Goal: Find specific page/section: Find specific page/section

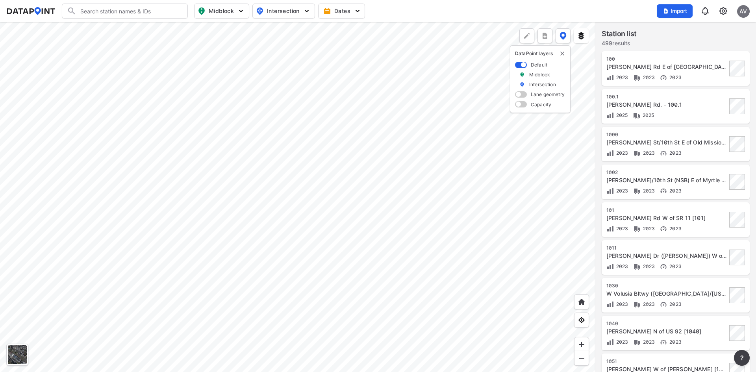
click at [124, 14] on input "Search" at bounding box center [129, 11] width 106 height 13
click at [80, 13] on input "900" at bounding box center [123, 11] width 94 height 13
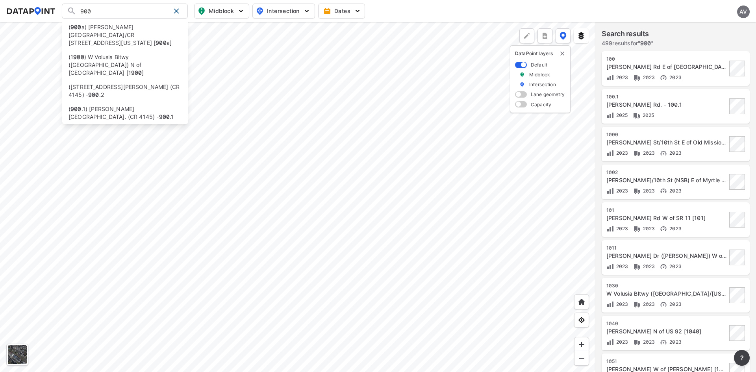
click at [95, 13] on input "900" at bounding box center [123, 11] width 94 height 13
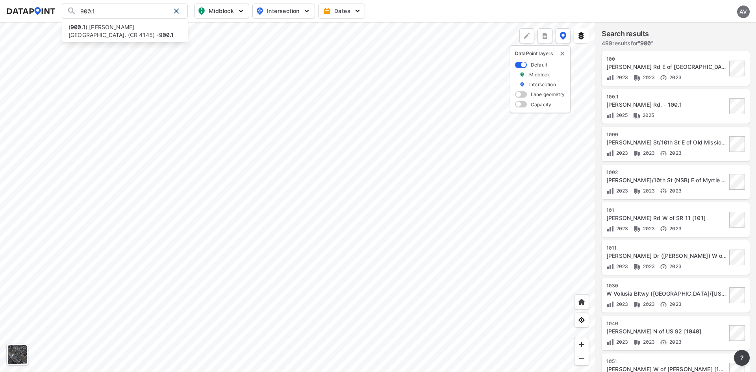
type input "900.1"
type input "([STREET_ADDRESS][PERSON_NAME] (CR 4145) - 900.1"
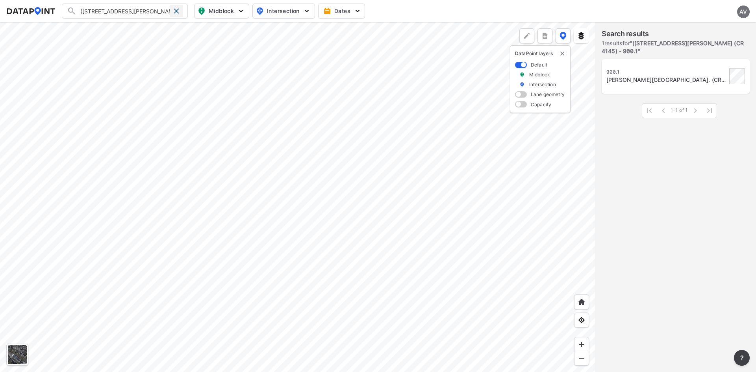
click at [177, 8] on span at bounding box center [176, 11] width 6 height 6
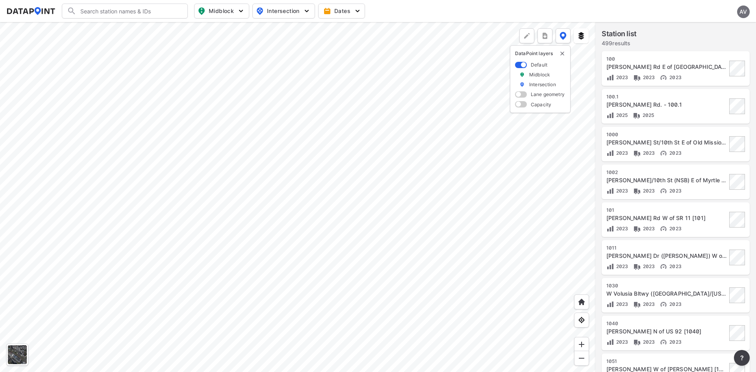
click at [739, 11] on div "AV" at bounding box center [743, 12] width 13 height 13
click at [358, 118] on div at bounding box center [297, 197] width 595 height 350
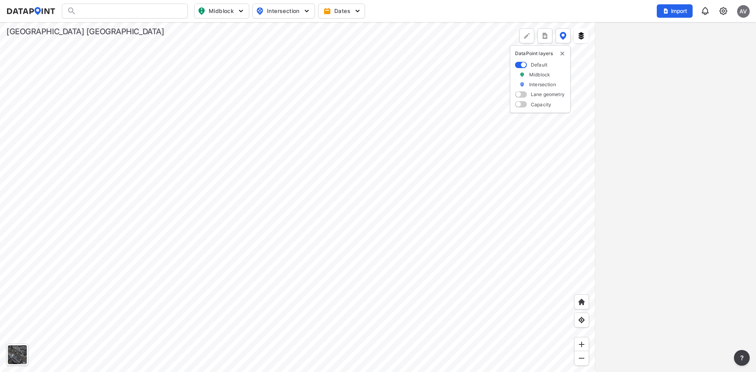
click at [719, 12] on img at bounding box center [722, 10] width 9 height 9
click at [689, 59] on link "Station management" at bounding box center [689, 59] width 68 height 8
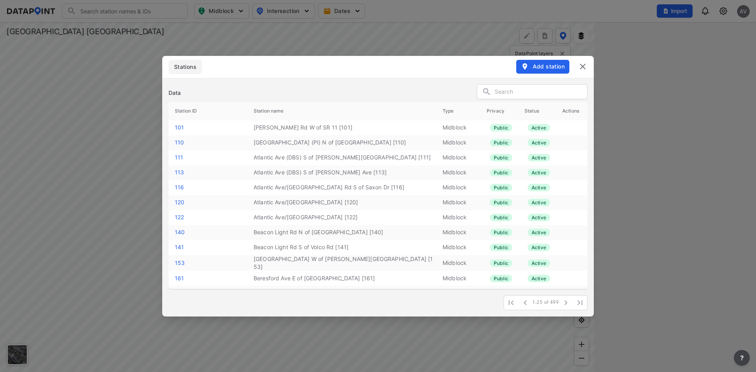
click at [553, 89] on input "text" at bounding box center [540, 92] width 92 height 12
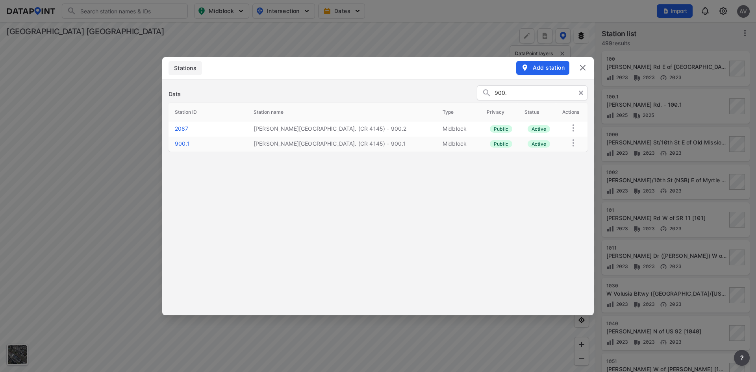
type input "900."
click at [575, 127] on img at bounding box center [572, 127] width 9 height 9
click at [182, 127] on link "2087" at bounding box center [182, 128] width 14 height 7
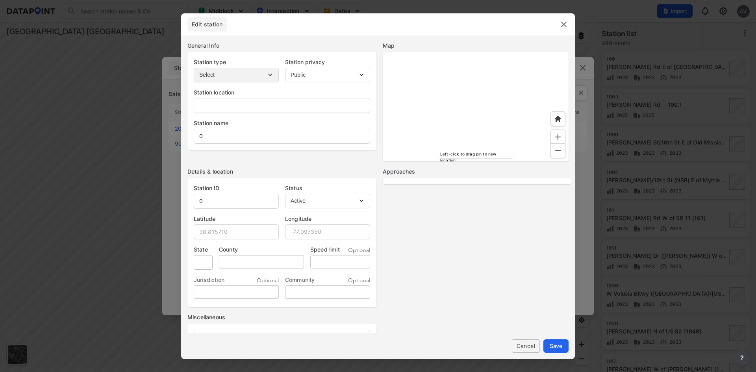
type input "-"
type input "Graves Ave. (CR 4145) - 900.2"
type input "2087"
type input "28.948600"
type input "-81.254300"
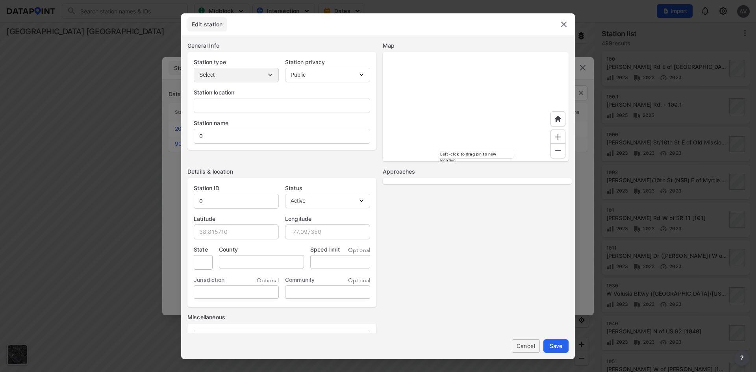
type input "FL"
select select "1"
select select "EB"
select select "WB"
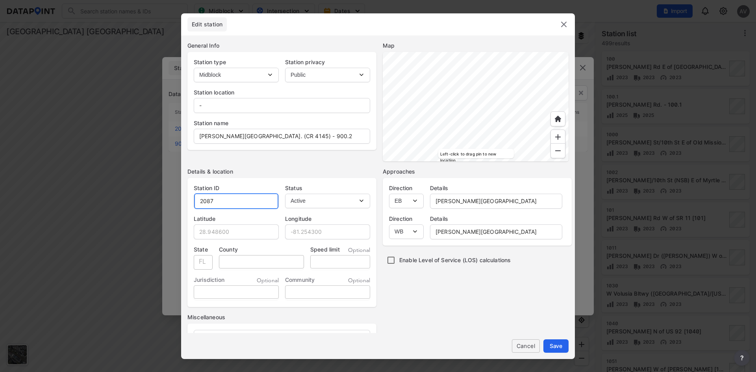
drag, startPoint x: 224, startPoint y: 201, endPoint x: 196, endPoint y: 197, distance: 28.6
click at [196, 197] on input "2087" at bounding box center [236, 201] width 84 height 16
type input "900"
click at [527, 345] on span "Cancel" at bounding box center [525, 346] width 15 height 8
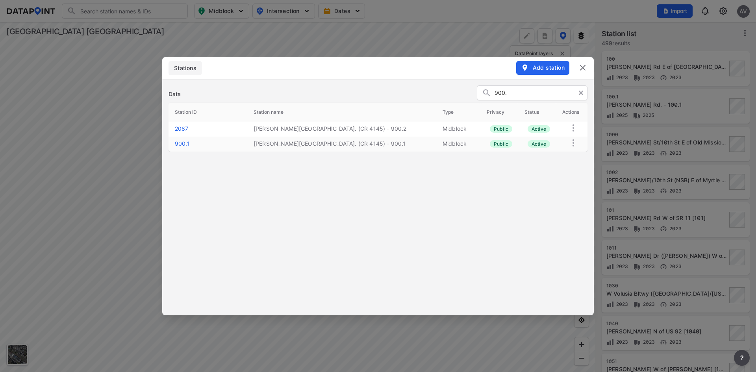
click at [571, 127] on img at bounding box center [572, 127] width 9 height 9
click at [562, 135] on label "Delete" at bounding box center [558, 136] width 17 height 8
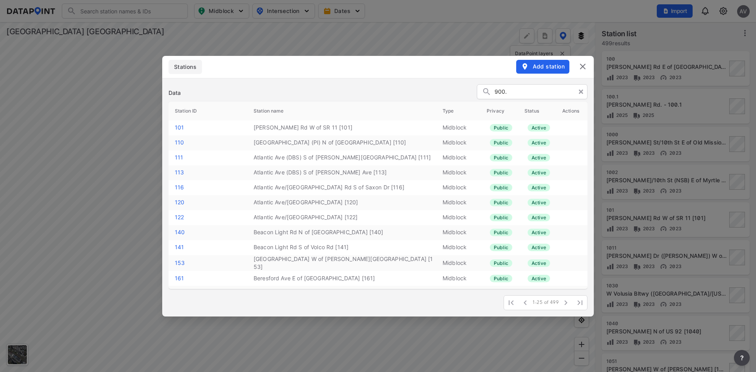
click at [587, 61] on div "Add station" at bounding box center [551, 66] width 71 height 13
click at [580, 68] on img at bounding box center [582, 66] width 9 height 9
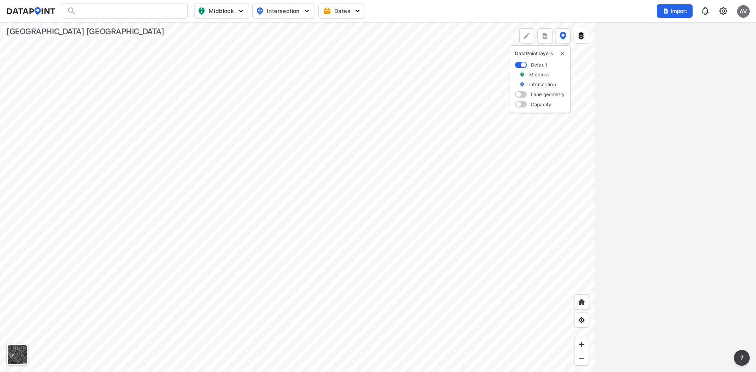
click at [560, 53] on img "delete" at bounding box center [562, 53] width 6 height 6
click at [128, 12] on div at bounding box center [125, 11] width 126 height 15
click at [121, 14] on div at bounding box center [125, 11] width 126 height 15
click at [123, 11] on input "Search" at bounding box center [129, 11] width 106 height 13
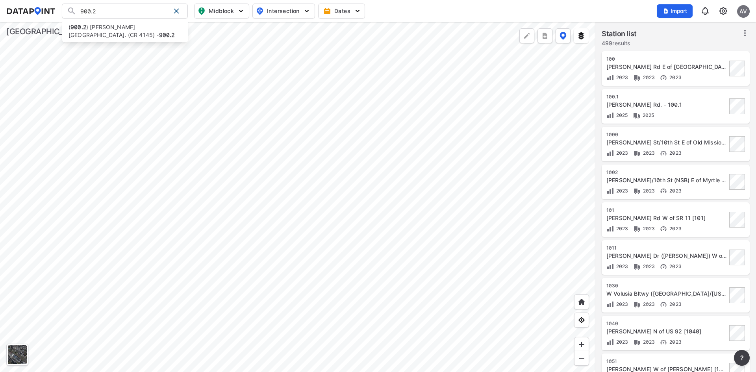
type input "900.2"
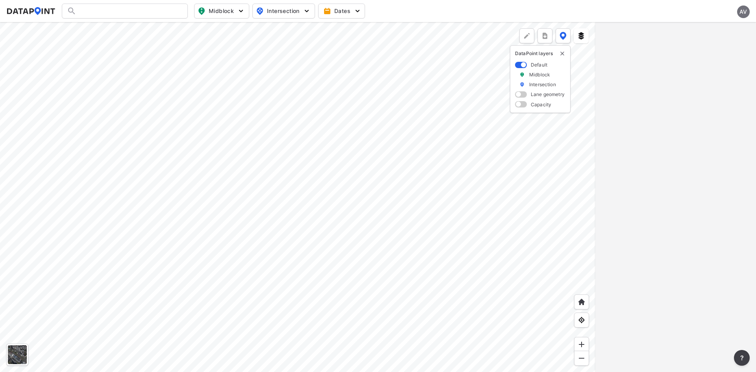
click at [155, 12] on div at bounding box center [125, 11] width 126 height 15
click at [117, 10] on div at bounding box center [125, 11] width 126 height 15
click at [125, 10] on div at bounding box center [125, 11] width 126 height 15
click at [133, 8] on div at bounding box center [125, 11] width 126 height 15
click at [136, 14] on div at bounding box center [125, 11] width 126 height 15
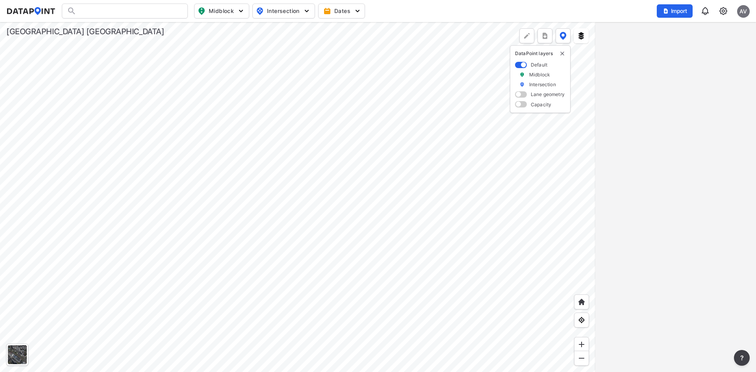
click at [142, 9] on div at bounding box center [125, 11] width 126 height 15
click at [136, 13] on div at bounding box center [125, 11] width 126 height 15
click at [136, 9] on input "Search" at bounding box center [129, 11] width 106 height 13
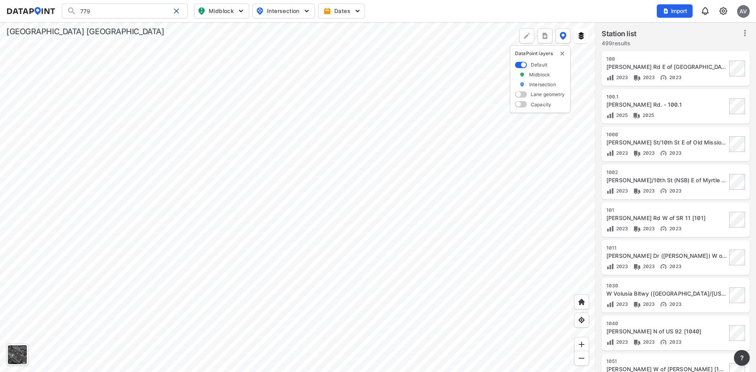
type input "779"
click at [730, 8] on div "Import AV" at bounding box center [702, 11] width 93 height 18
click at [728, 10] on div "Import AV" at bounding box center [702, 11] width 93 height 18
click at [723, 13] on img at bounding box center [722, 10] width 9 height 9
click at [684, 55] on link "Station management" at bounding box center [689, 59] width 68 height 8
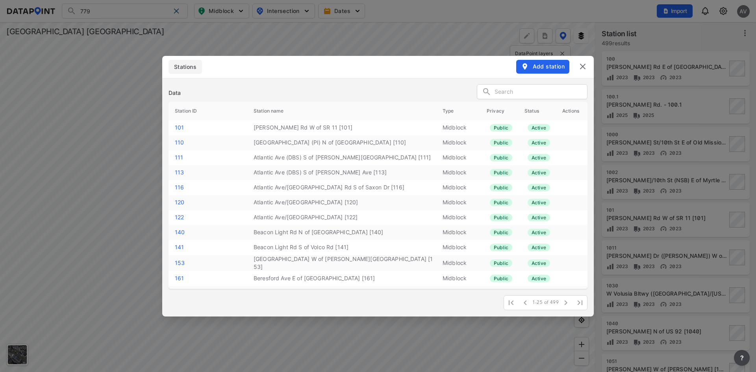
click at [509, 91] on input "text" at bounding box center [540, 92] width 92 height 12
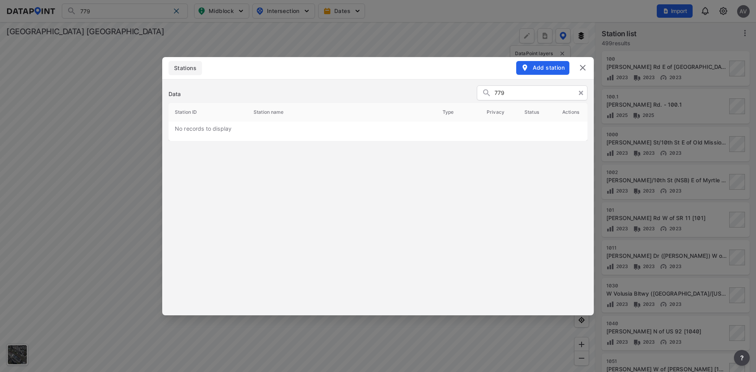
type input "779"
click at [584, 68] on img at bounding box center [582, 67] width 9 height 9
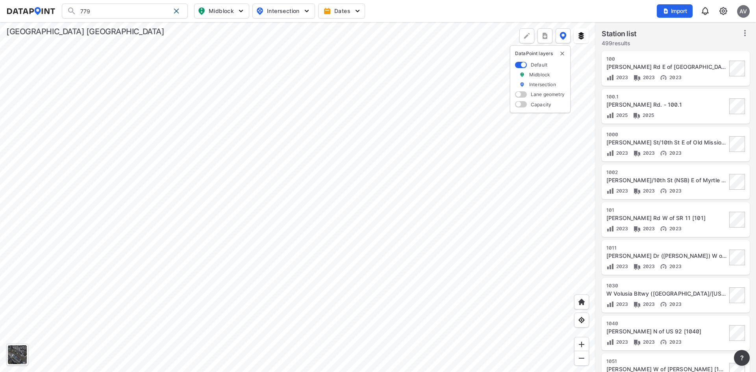
drag, startPoint x: 120, startPoint y: 10, endPoint x: 30, endPoint y: 18, distance: 89.7
click at [31, 18] on div "779 Search No results There were no results found for "779". Midblock Intersect…" at bounding box center [377, 11] width 743 height 15
click at [155, 28] on li "(No ID 01) Greens Dairy Rd W of SR 15A []" at bounding box center [125, 27] width 126 height 14
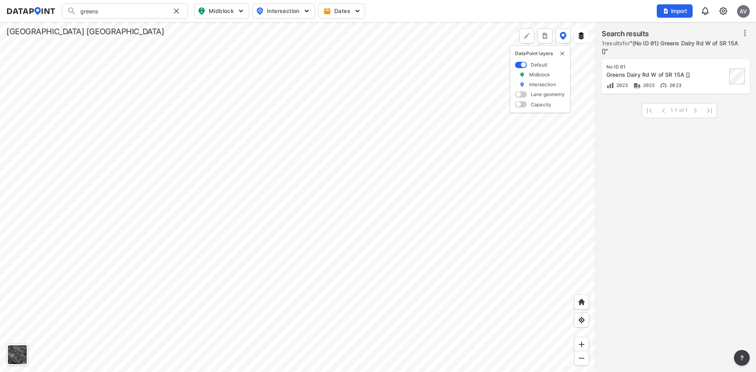
type input "(No ID 01) Greens Dairy Rd W of SR 15A []"
click at [640, 77] on div "Greens Dairy Rd W of SR 15A []" at bounding box center [666, 75] width 120 height 8
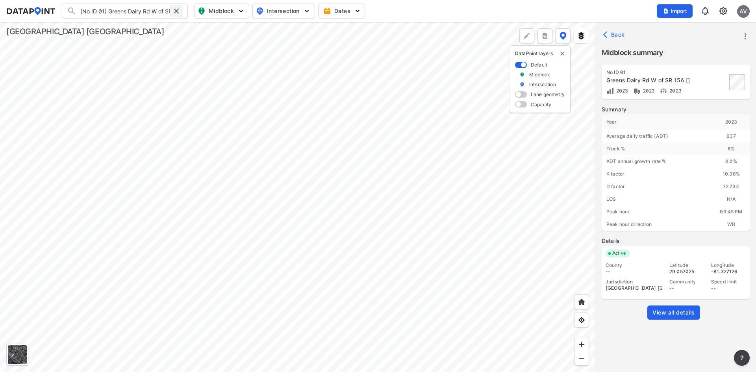
click at [174, 11] on span at bounding box center [176, 11] width 6 height 6
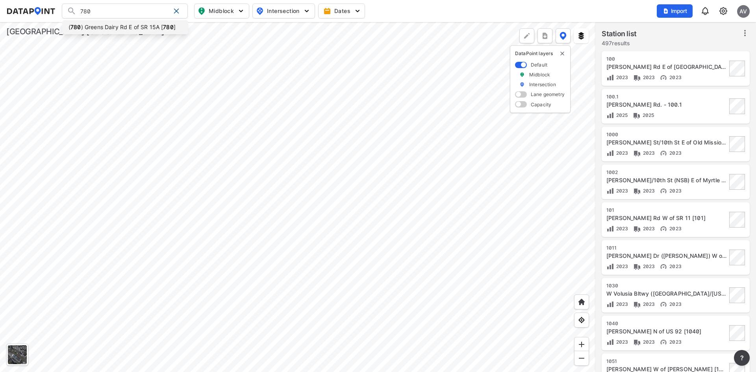
click at [113, 27] on li "( 780 ) Greens Dairy Rd E of SR 15A [ 780 ]" at bounding box center [125, 27] width 126 height 14
type input "(780) Greens Dairy Rd E of SR 15A [780]"
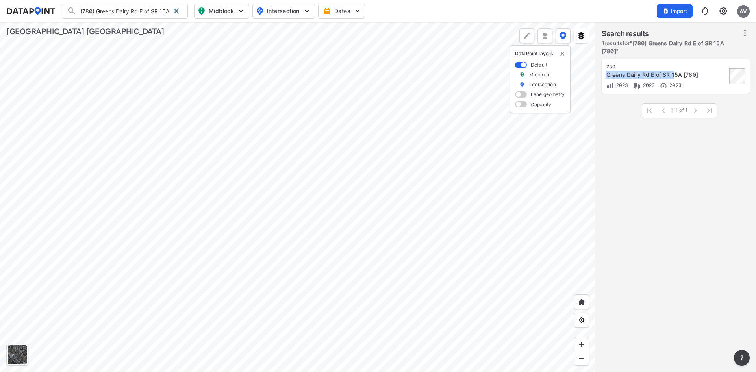
click at [673, 70] on div "780 Greens Dairy Rd E of SR 15A [780] 2023 2023 2023" at bounding box center [666, 77] width 120 height 26
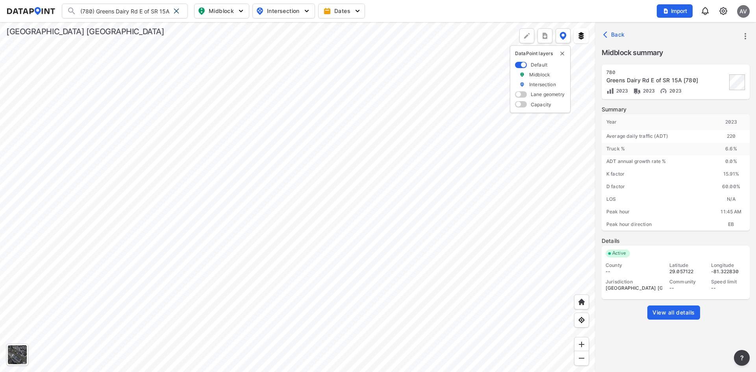
click at [430, 134] on div at bounding box center [297, 197] width 595 height 350
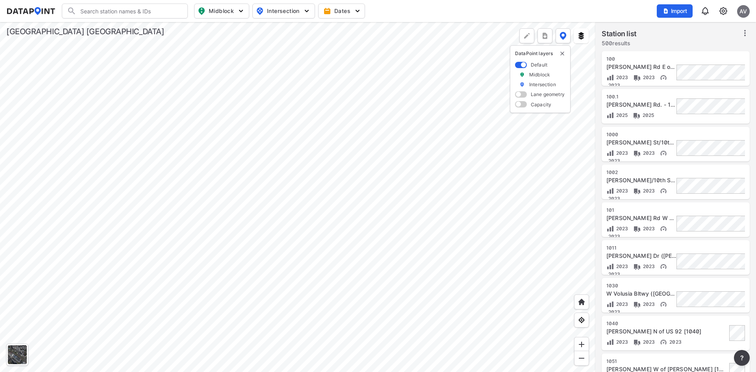
click at [122, 11] on input "Search" at bounding box center [129, 11] width 106 height 13
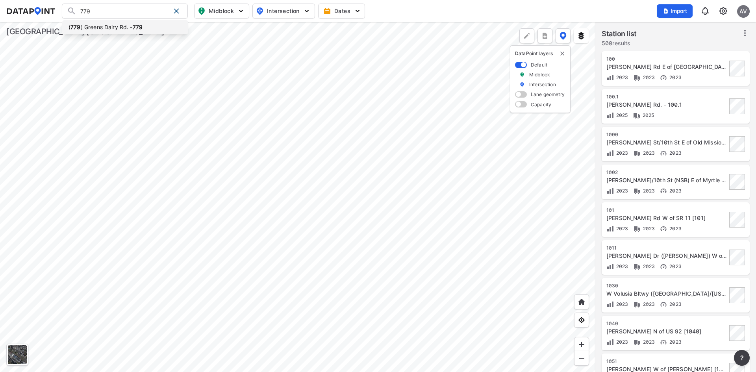
click at [117, 30] on li "( 779 ) Greens Dairy Rd. - 779" at bounding box center [125, 27] width 126 height 14
type input "(779) Greens Dairy Rd. - 779"
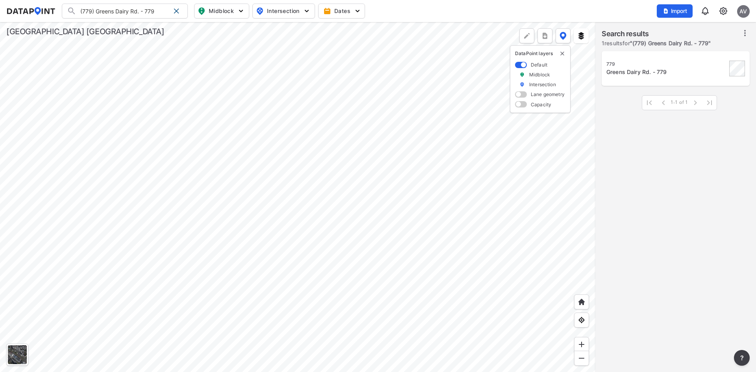
click at [657, 68] on div "Greens Dairy Rd. - 779" at bounding box center [666, 72] width 120 height 8
